Goal: Task Accomplishment & Management: Use online tool/utility

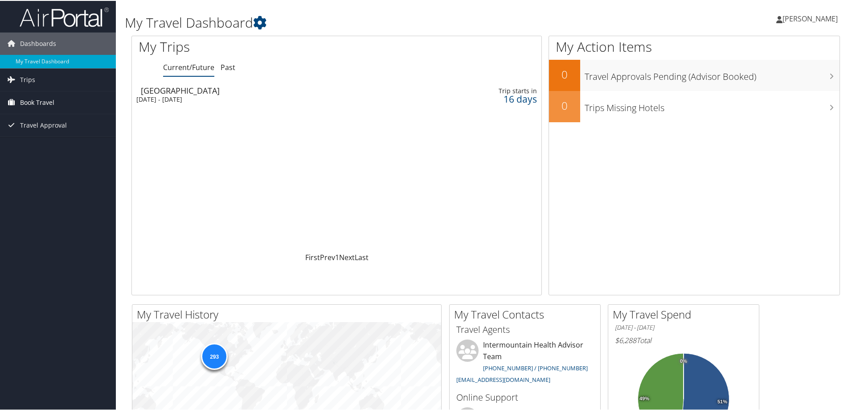
click at [31, 102] on span "Book Travel" at bounding box center [37, 101] width 34 height 22
click at [26, 148] on link "Book/Manage Online Trips" at bounding box center [58, 146] width 116 height 13
click at [808, 16] on span "[PERSON_NAME]" at bounding box center [810, 18] width 55 height 10
click at [747, 140] on link "Sign Out" at bounding box center [786, 145] width 99 height 15
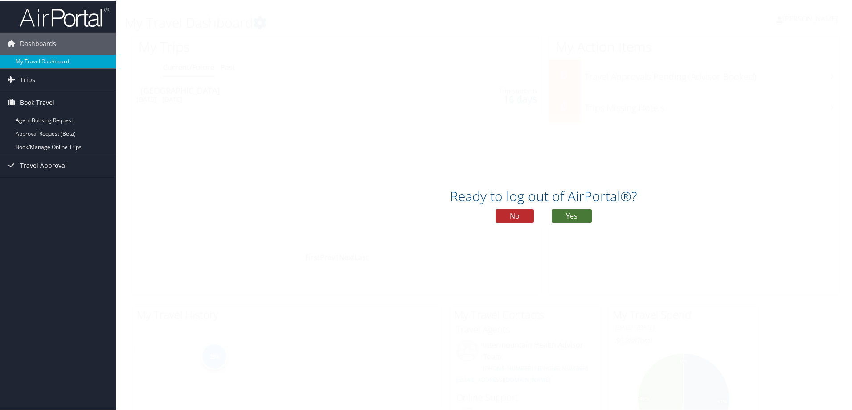
click at [580, 213] on button "Yes" at bounding box center [572, 214] width 40 height 13
